Goal: Task Accomplishment & Management: Complete application form

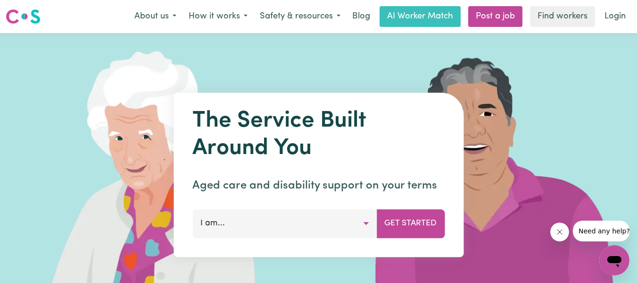
click at [365, 223] on button "I am..." at bounding box center [284, 223] width 184 height 28
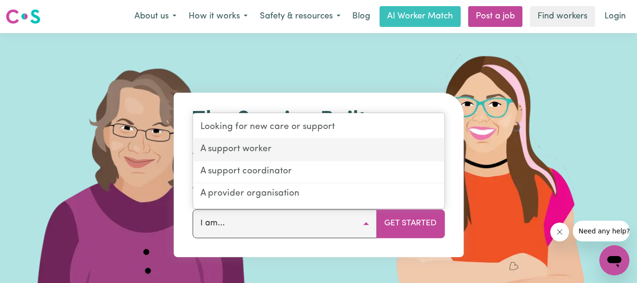
click at [296, 153] on link "A support worker" at bounding box center [318, 150] width 251 height 22
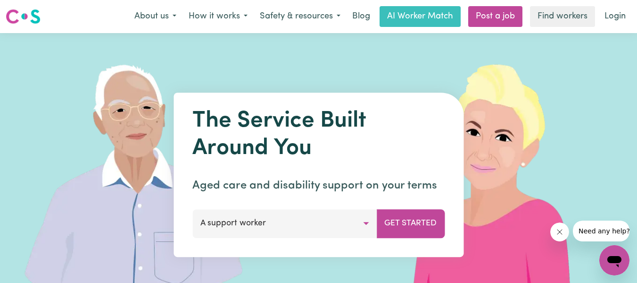
click at [364, 222] on button "A support worker" at bounding box center [284, 223] width 184 height 28
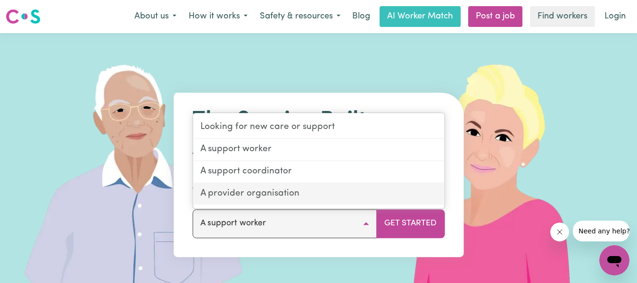
click at [326, 196] on link "A provider organisation" at bounding box center [318, 193] width 251 height 21
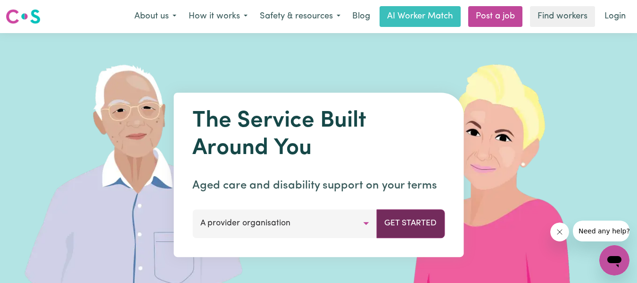
click at [407, 225] on button "Get Started" at bounding box center [410, 223] width 68 height 28
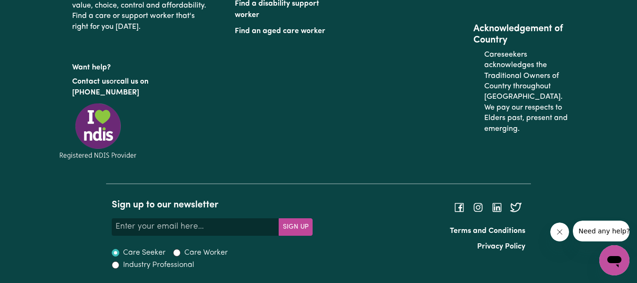
scroll to position [4151, 0]
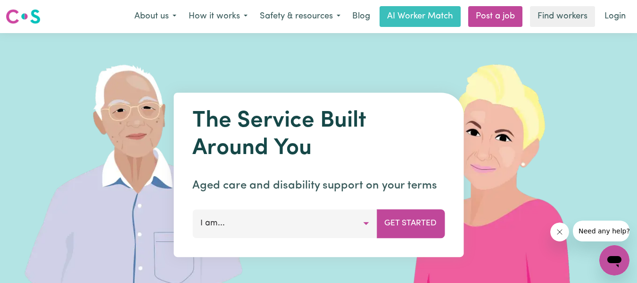
click at [363, 225] on button "I am..." at bounding box center [284, 223] width 184 height 28
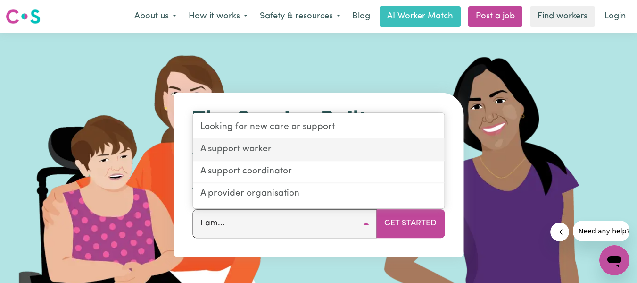
click at [292, 148] on link "A support worker" at bounding box center [318, 150] width 251 height 22
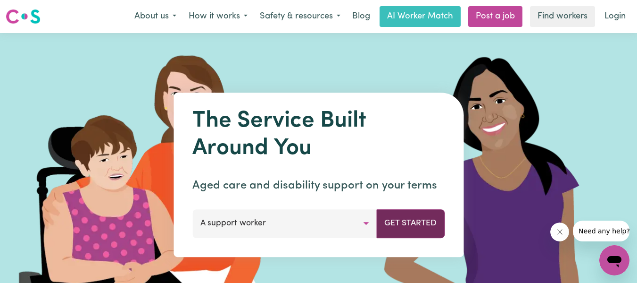
click at [407, 227] on button "Get Started" at bounding box center [410, 223] width 68 height 28
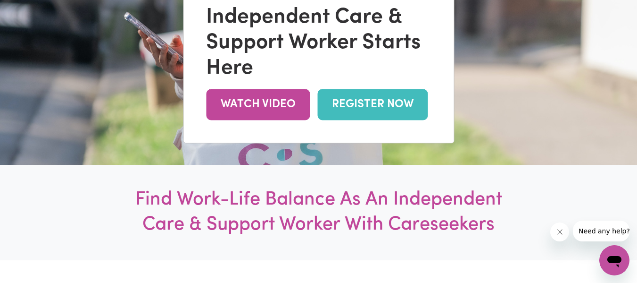
scroll to position [195, 0]
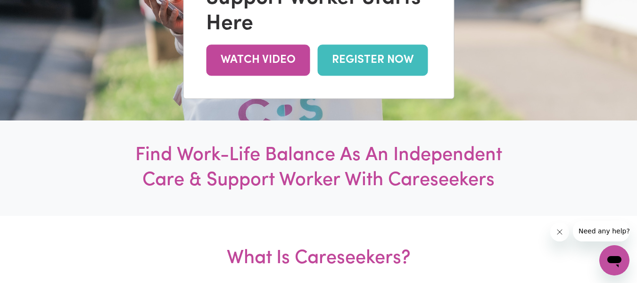
click at [375, 55] on link "REGISTER NOW" at bounding box center [372, 60] width 110 height 31
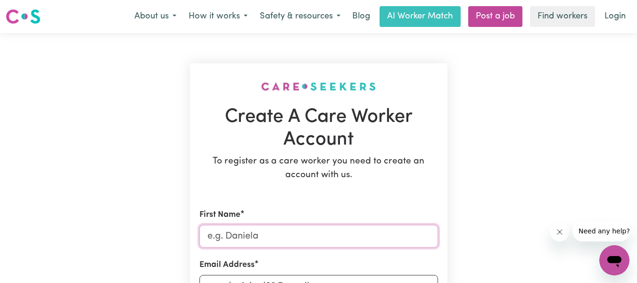
click at [334, 235] on input "First Name" at bounding box center [319, 236] width 239 height 23
type input "[PERSON_NAME] [PERSON_NAME]"
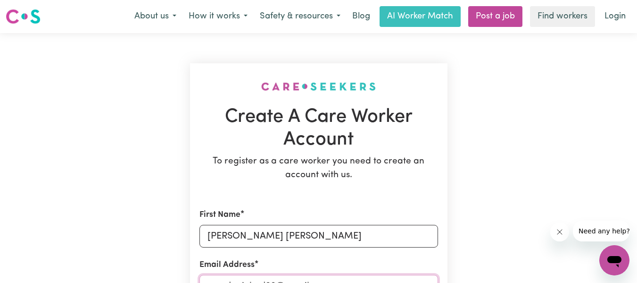
type input "[EMAIL_ADDRESS][DOMAIN_NAME]"
type input "0466867369"
type input "[STREET_ADDRESS][PERSON_NAME]"
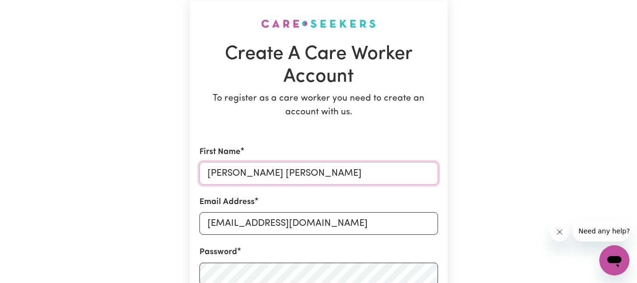
scroll to position [113, 0]
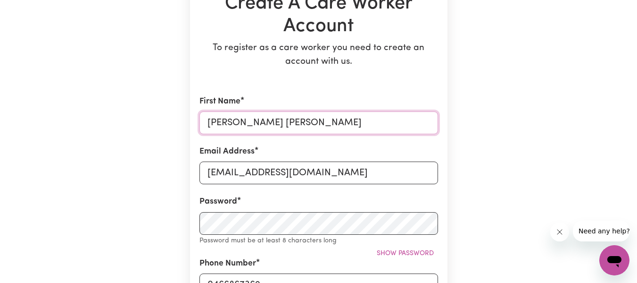
click at [278, 117] on input "[PERSON_NAME] [PERSON_NAME]" at bounding box center [319, 122] width 239 height 23
type input "[PERSON_NAME]"
click at [426, 146] on div "Email Address [EMAIL_ADDRESS][DOMAIN_NAME]" at bounding box center [319, 164] width 239 height 39
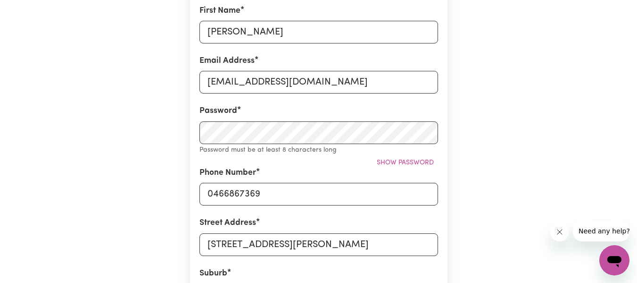
scroll to position [208, 0]
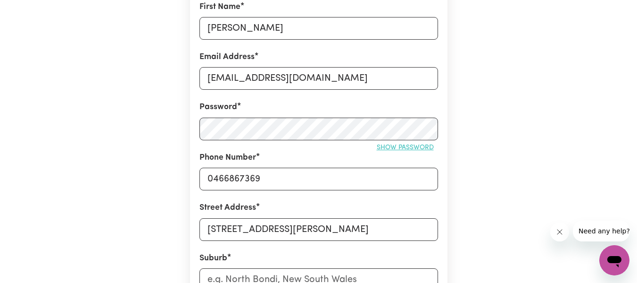
click at [401, 147] on span "Show password" at bounding box center [405, 147] width 57 height 7
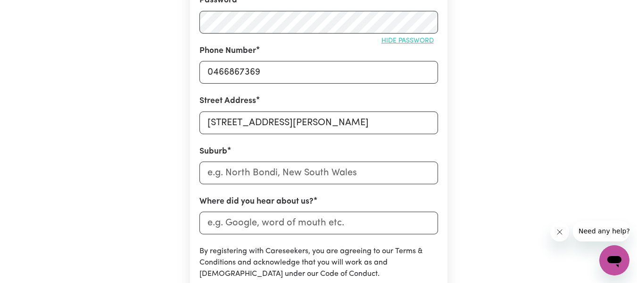
scroll to position [333, 0]
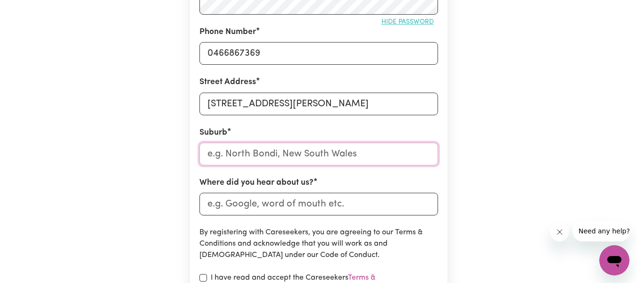
click at [363, 153] on input "text" at bounding box center [319, 153] width 239 height 23
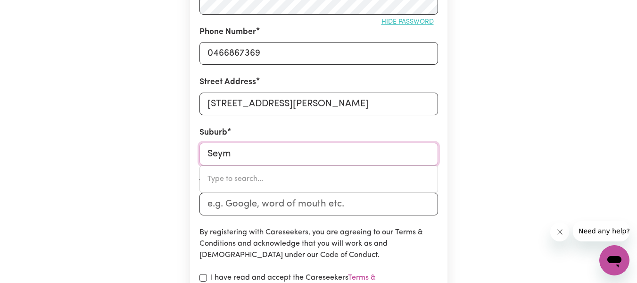
type input "Seymo"
type input "[GEOGRAPHIC_DATA], [GEOGRAPHIC_DATA], 7215"
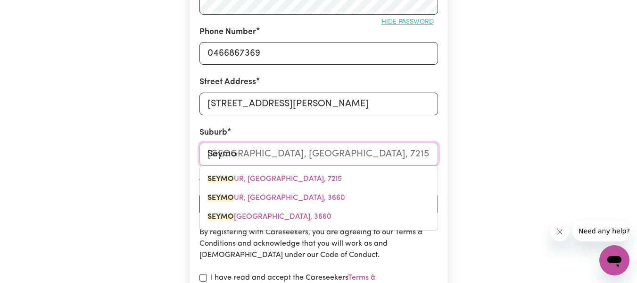
type input "Seymou"
type input "SeymouR, [GEOGRAPHIC_DATA], 7215"
type input "[PERSON_NAME]"
type input "[GEOGRAPHIC_DATA], [GEOGRAPHIC_DATA], 7215"
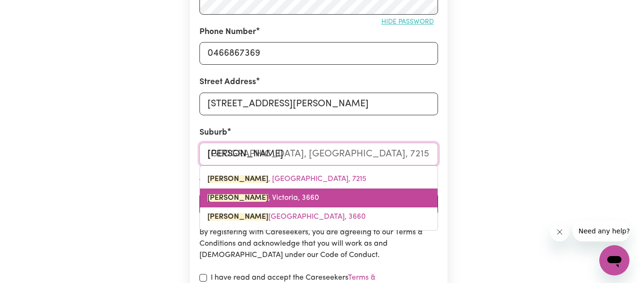
click at [269, 196] on span "[PERSON_NAME][GEOGRAPHIC_DATA], 3660" at bounding box center [264, 198] width 112 height 8
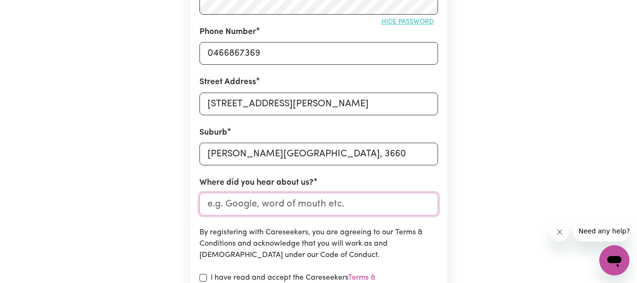
click at [369, 203] on input "Where did you hear about us?" at bounding box center [319, 203] width 239 height 23
type input "Triology"
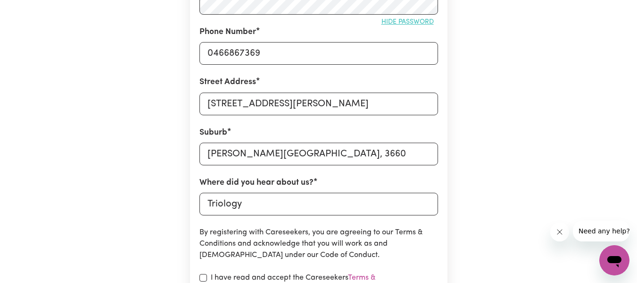
click at [123, 206] on div "Create A Care Worker Account To register as a care worker you need to create an…" at bounding box center [319, 57] width 538 height 714
click at [203, 274] on input "checkbox" at bounding box center [204, 278] width 8 height 8
checkbox input "true"
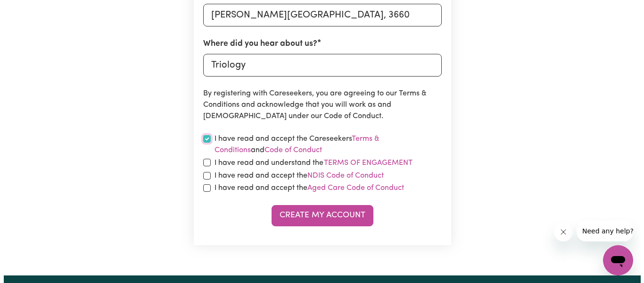
scroll to position [516, 0]
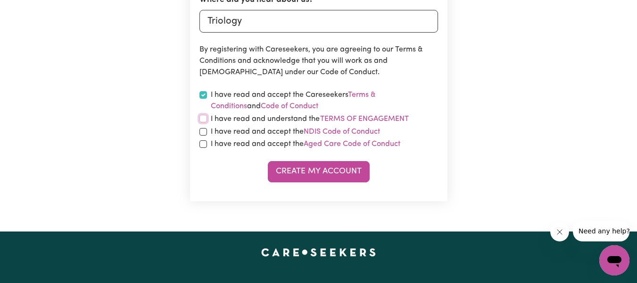
click at [202, 120] on input "checkbox" at bounding box center [204, 119] width 8 height 8
checkbox input "true"
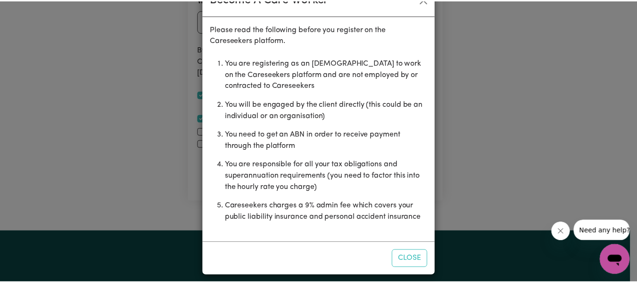
scroll to position [37, 0]
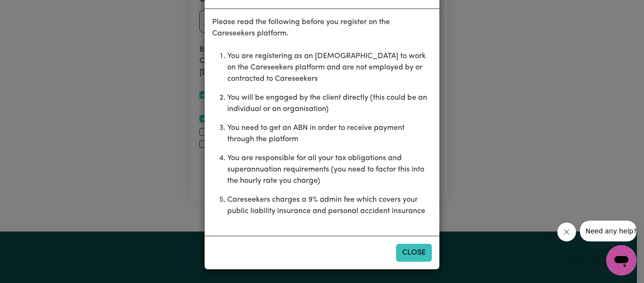
click at [412, 251] on button "Close" at bounding box center [414, 252] width 36 height 18
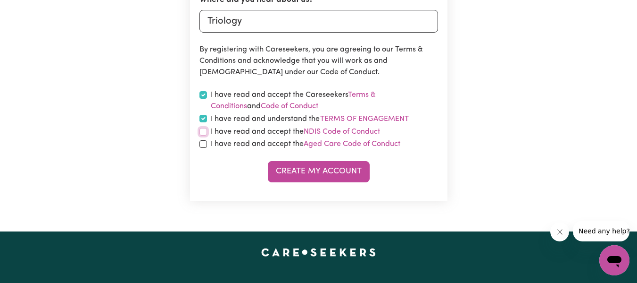
click at [204, 134] on input "checkbox" at bounding box center [204, 132] width 8 height 8
checkbox input "true"
click at [204, 144] on input "checkbox" at bounding box center [204, 144] width 8 height 8
checkbox input "true"
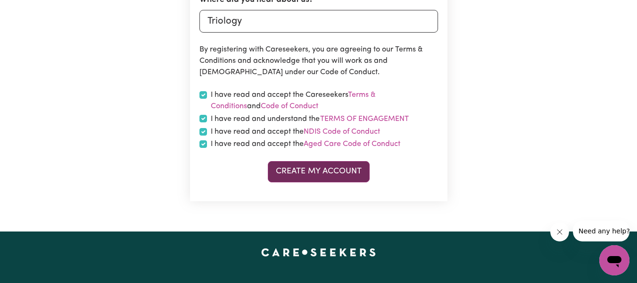
click at [331, 172] on button "Create My Account" at bounding box center [319, 171] width 102 height 21
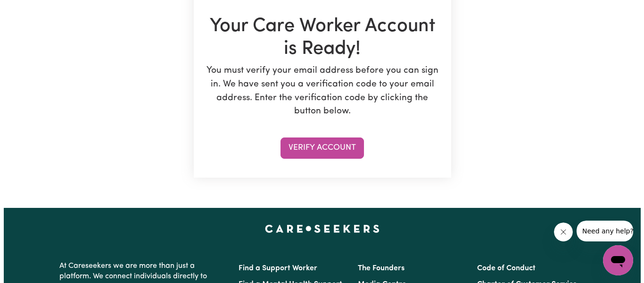
scroll to position [157, 0]
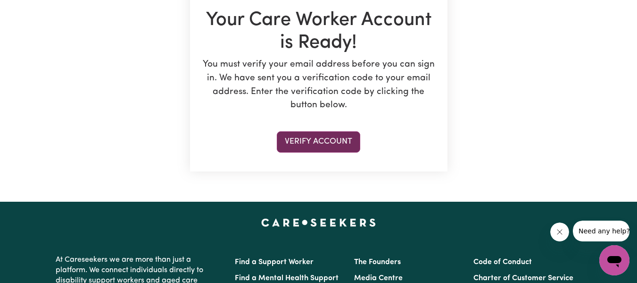
click at [331, 136] on button "Verify Account" at bounding box center [319, 141] width 84 height 21
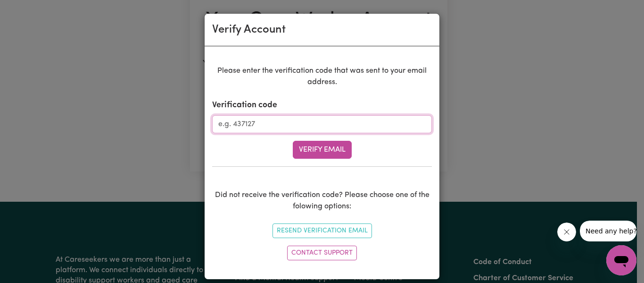
click at [268, 126] on input "Verification code" at bounding box center [322, 124] width 220 height 18
paste input "397125"
type input "397125"
click at [317, 152] on button "Verify Email" at bounding box center [322, 150] width 59 height 18
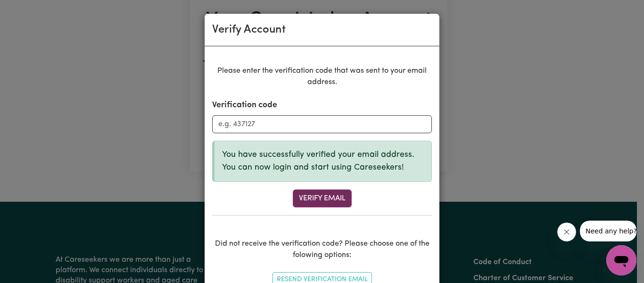
click at [316, 200] on button "Verify Email" at bounding box center [322, 198] width 59 height 18
